Goal: Find contact information: Find contact information

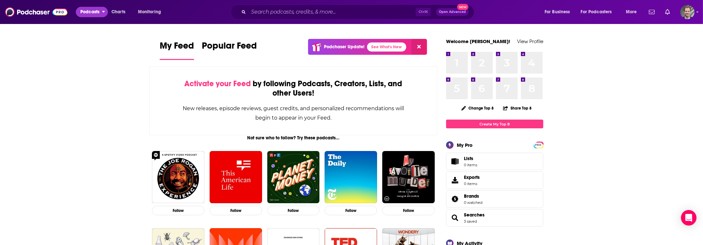
click at [106, 11] on button "Podcasts" at bounding box center [92, 12] width 32 height 10
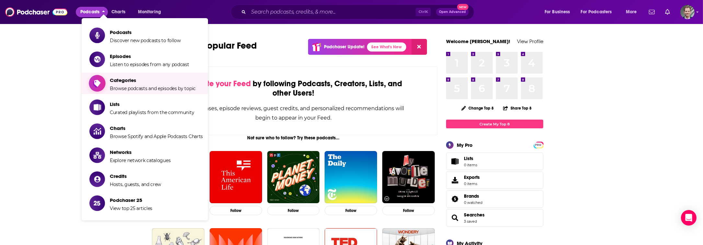
click at [124, 80] on span "Categories" at bounding box center [153, 80] width 86 height 6
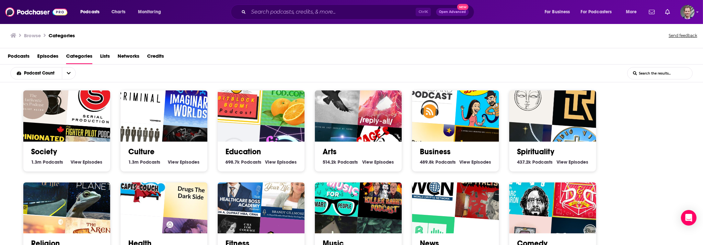
click at [176, 215] on img "Drugs: The Dark Side" at bounding box center [191, 193] width 56 height 56
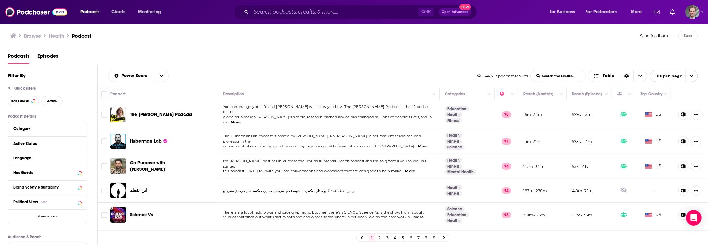
click at [577, 117] on td "979k-1.5m" at bounding box center [588, 114] width 45 height 29
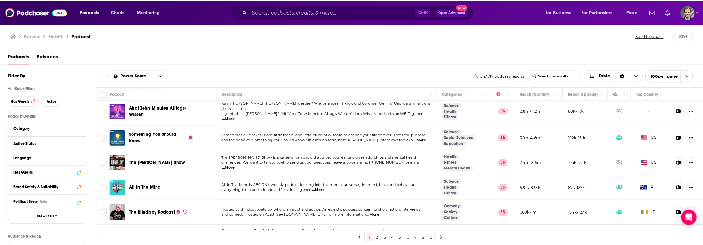
scroll to position [541, 0]
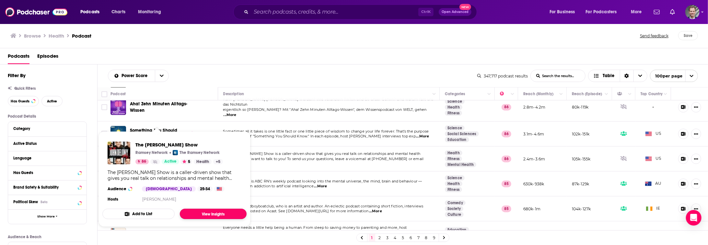
click at [192, 216] on link "View Insights" at bounding box center [213, 214] width 67 height 10
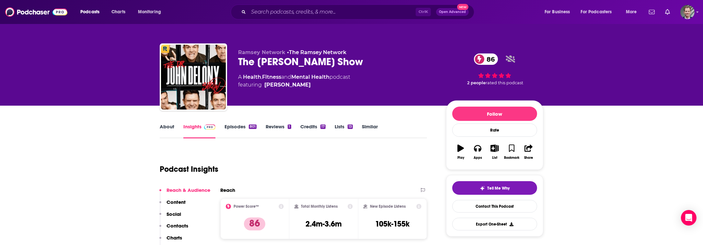
drag, startPoint x: 704, startPoint y: 44, endPoint x: 706, endPoint y: 38, distance: 6.6
drag, startPoint x: 706, startPoint y: 38, endPoint x: 637, endPoint y: 45, distance: 70.0
click at [573, 59] on div "[PERSON_NAME] Network • The [PERSON_NAME] Network The [PERSON_NAME] Show 86 A H…" at bounding box center [351, 53] width 703 height 106
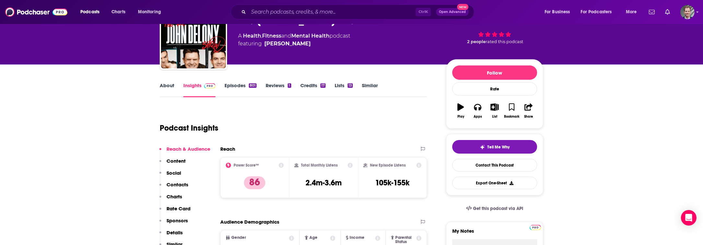
scroll to position [48, 0]
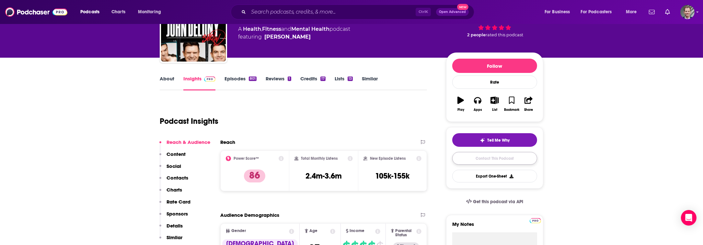
click at [486, 154] on link "Contact This Podcast" at bounding box center [494, 158] width 85 height 13
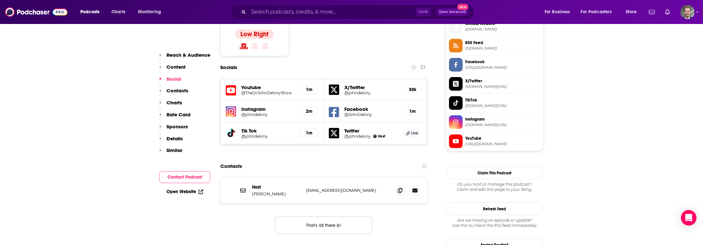
scroll to position [295, 0]
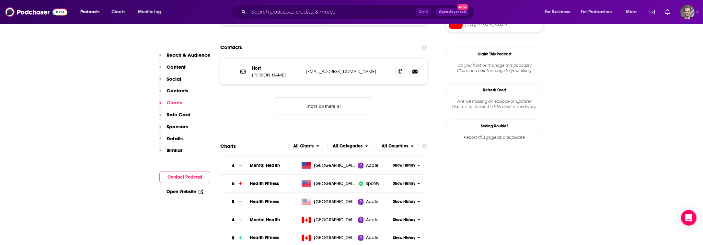
scroll to position [770, 0]
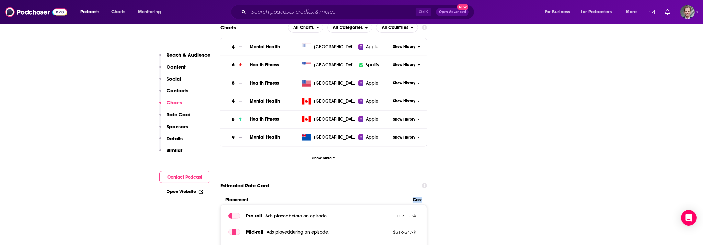
drag, startPoint x: 433, startPoint y: 157, endPoint x: 404, endPoint y: 157, distance: 29.5
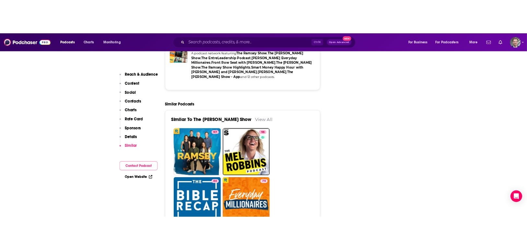
scroll to position [1002, 0]
